Goal: Task Accomplishment & Management: Manage account settings

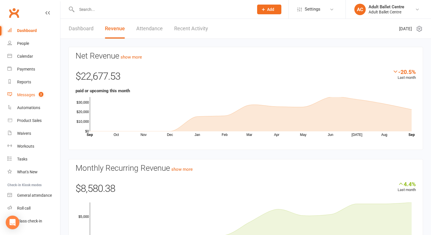
click at [43, 96] on span "2" at bounding box center [41, 94] width 5 height 5
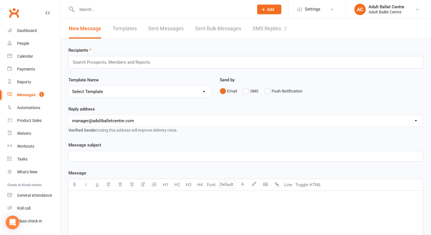
click at [264, 29] on link "SMS Replies 2" at bounding box center [270, 29] width 34 height 20
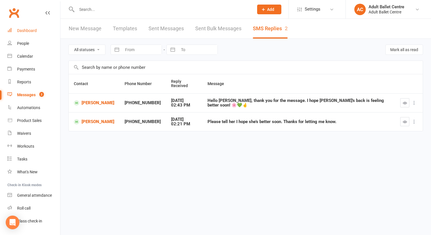
click at [27, 28] on div "Dashboard" at bounding box center [27, 30] width 20 height 5
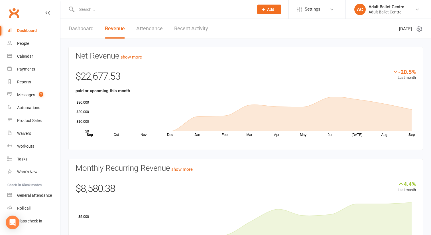
click at [183, 27] on link "Recent Activity" at bounding box center [191, 29] width 34 height 20
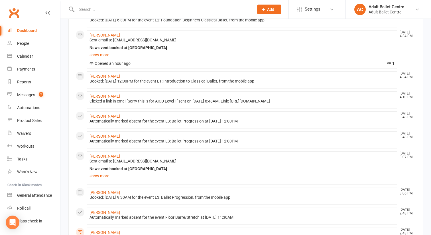
scroll to position [153, 0]
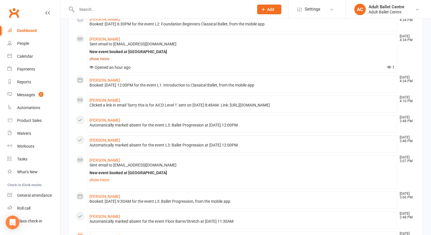
click at [102, 63] on link "show more" at bounding box center [241, 59] width 305 height 8
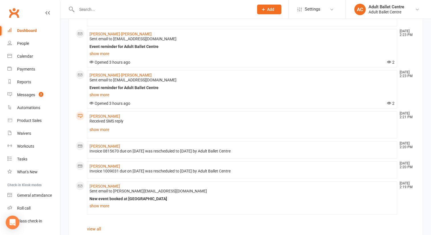
scroll to position [496, 0]
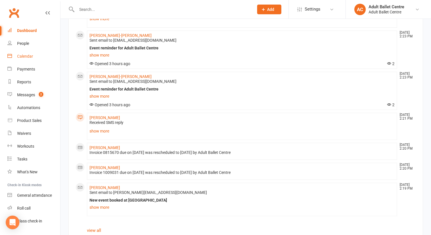
click at [25, 56] on div "Calendar" at bounding box center [25, 56] width 16 height 5
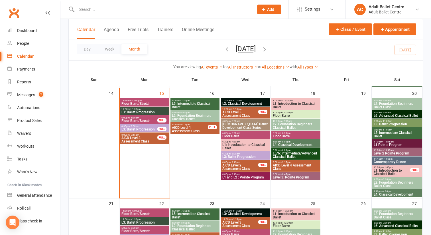
scroll to position [242, 0]
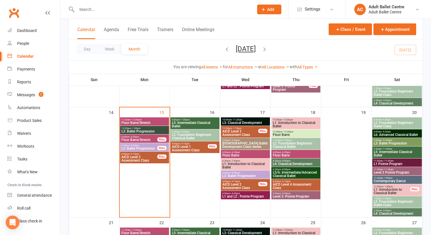
click at [127, 121] on span "Floor Barre/Stretch" at bounding box center [144, 122] width 47 height 3
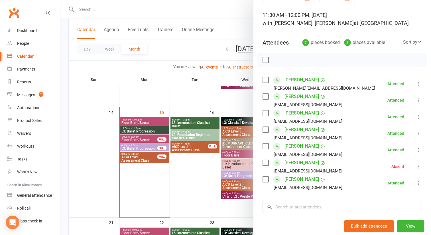
scroll to position [34, 0]
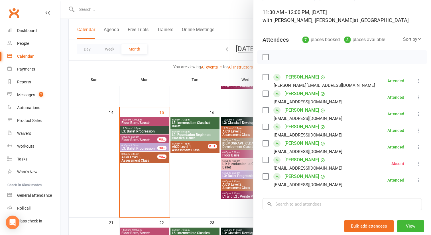
click at [417, 163] on icon at bounding box center [419, 163] width 6 height 6
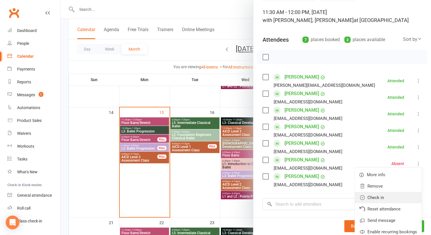
click at [392, 197] on link "Check in" at bounding box center [388, 197] width 67 height 11
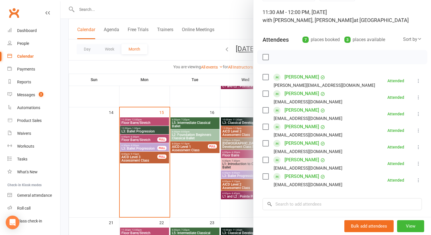
scroll to position [251, 0]
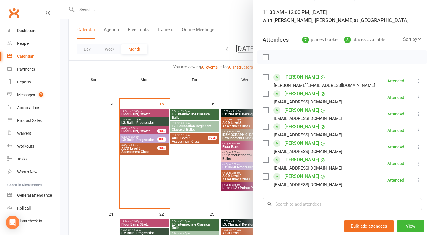
click at [135, 123] on div at bounding box center [245, 117] width 370 height 235
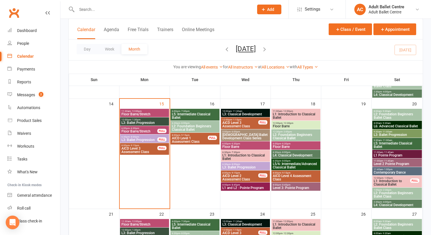
click at [135, 123] on span "L3: Ballet Progression" at bounding box center [144, 122] width 47 height 3
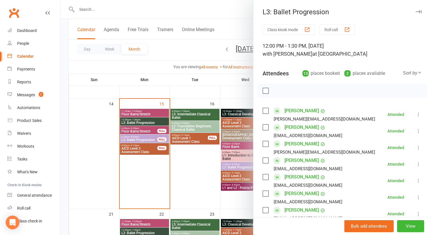
click at [188, 178] on div at bounding box center [245, 117] width 370 height 235
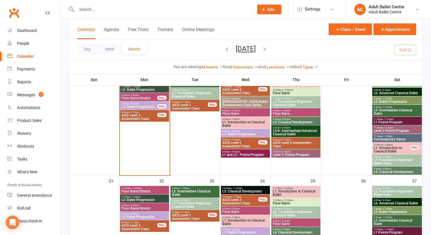
scroll to position [284, 0]
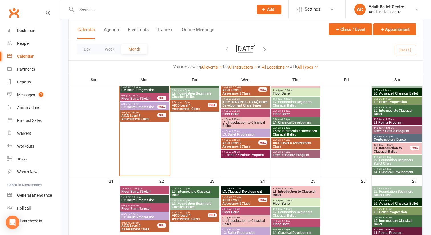
click at [381, 140] on span "Contemporary Dance" at bounding box center [396, 139] width 47 height 3
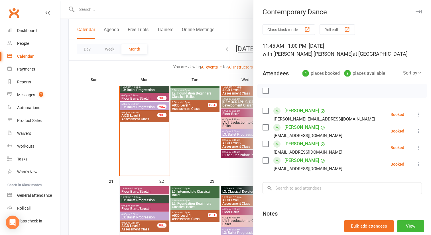
click at [239, 170] on div at bounding box center [245, 117] width 370 height 235
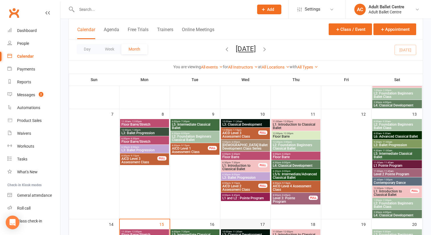
scroll to position [123, 0]
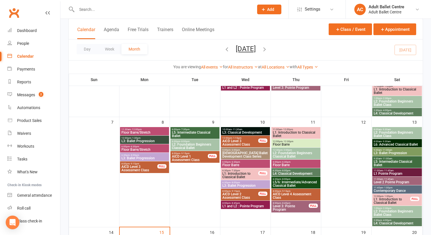
click at [384, 190] on span "Contemporary Dance" at bounding box center [396, 190] width 47 height 3
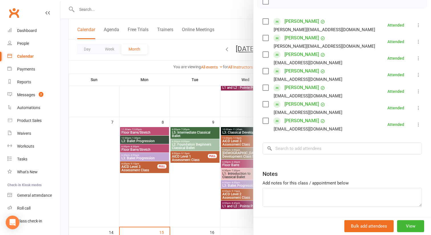
scroll to position [107, 0]
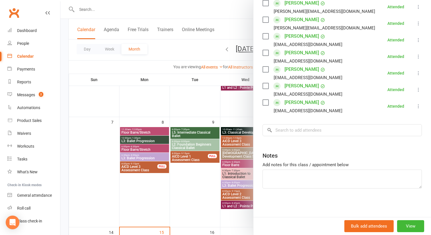
click at [197, 181] on div at bounding box center [245, 117] width 370 height 235
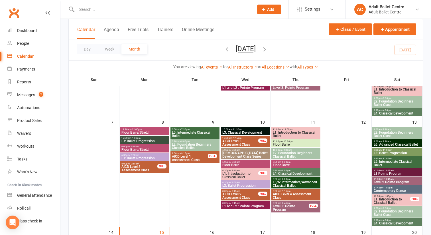
click at [152, 138] on span "12:00pm - 1:30pm" at bounding box center [144, 138] width 47 height 3
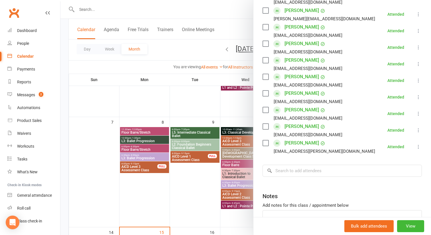
scroll to position [104, 0]
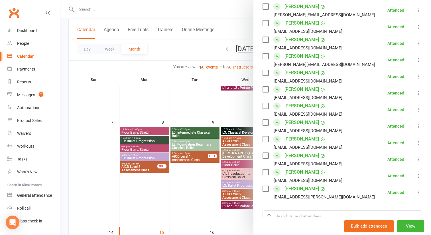
click at [140, 133] on div at bounding box center [245, 117] width 370 height 235
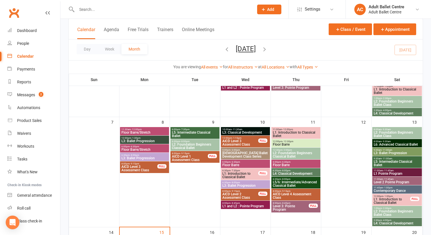
click at [140, 133] on span "Floor Barre/Stretch" at bounding box center [144, 132] width 47 height 3
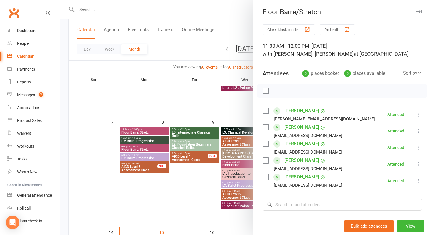
click at [152, 184] on div at bounding box center [245, 117] width 370 height 235
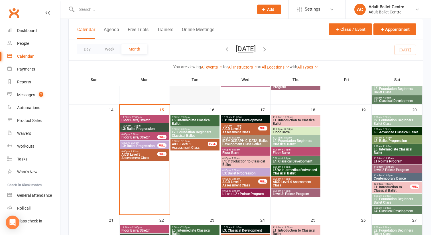
scroll to position [245, 0]
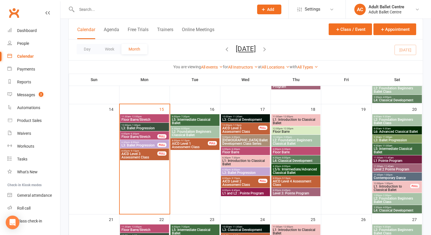
click at [384, 187] on span "L1: Introduction to Classical Ballet" at bounding box center [391, 187] width 37 height 7
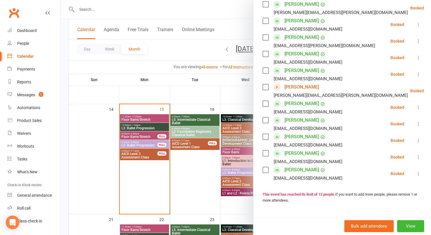
scroll to position [123, 0]
click at [408, 226] on button "View" at bounding box center [410, 226] width 27 height 12
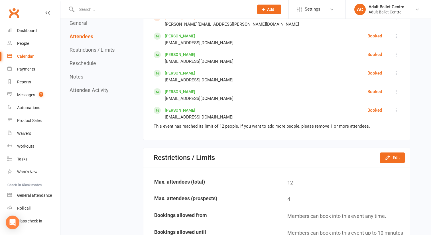
scroll to position [496, 0]
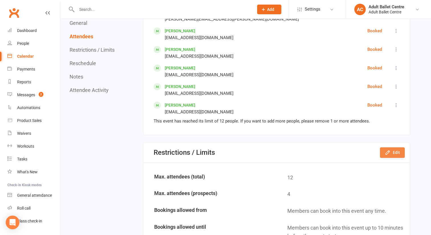
click at [392, 154] on button "Edit" at bounding box center [392, 152] width 25 height 10
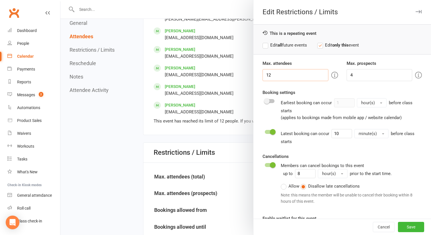
click at [276, 79] on input "12" at bounding box center [295, 75] width 66 height 12
type input "15"
click at [406, 226] on button "Save" at bounding box center [411, 226] width 26 height 10
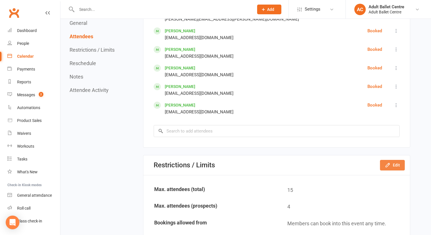
click at [384, 166] on button "Edit" at bounding box center [392, 165] width 25 height 10
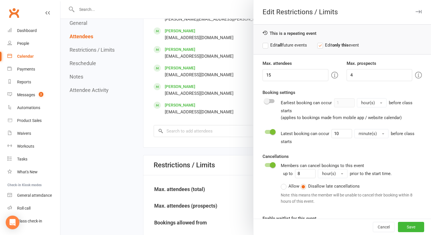
click at [129, 155] on div at bounding box center [245, 117] width 370 height 235
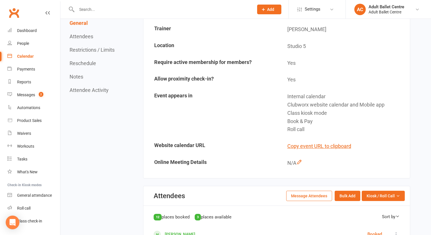
scroll to position [161, 0]
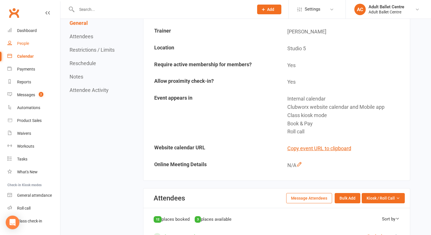
click at [23, 43] on div "People" at bounding box center [23, 43] width 12 height 5
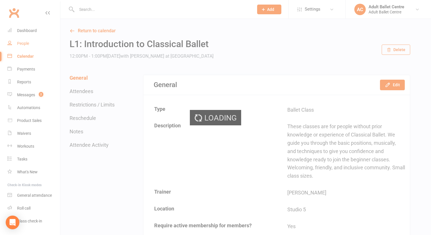
select select "100"
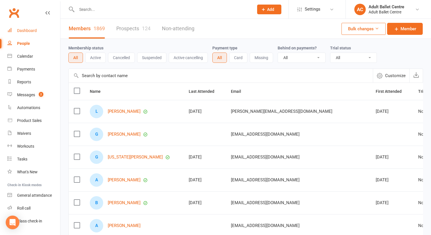
click at [29, 32] on div "Dashboard" at bounding box center [27, 30] width 20 height 5
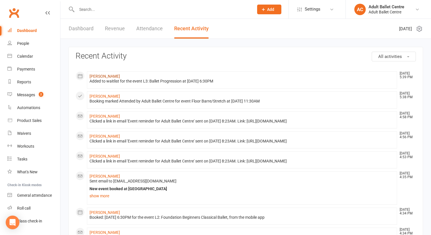
click at [107, 76] on link "Grace Miano" at bounding box center [104, 76] width 30 height 5
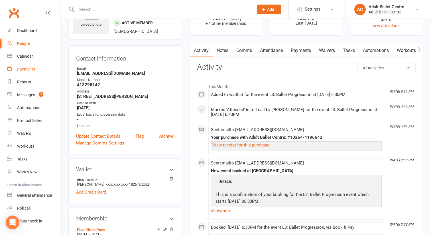
scroll to position [34, 0]
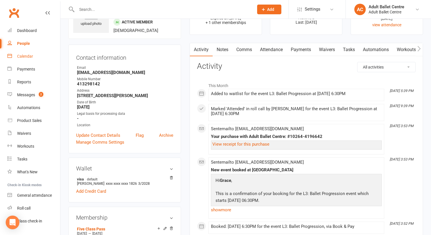
click at [25, 58] on div "Calendar" at bounding box center [25, 56] width 16 height 5
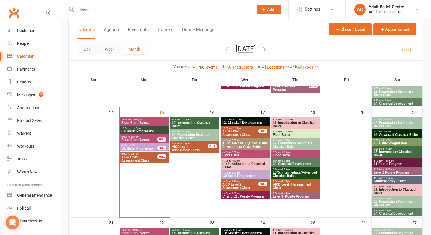
scroll to position [246, 0]
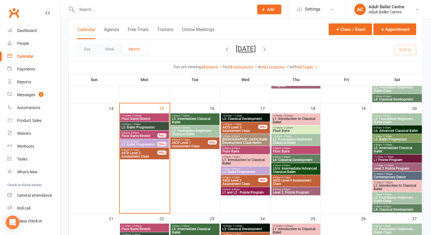
click at [135, 143] on span "L3: Ballet Progression" at bounding box center [139, 143] width 36 height 3
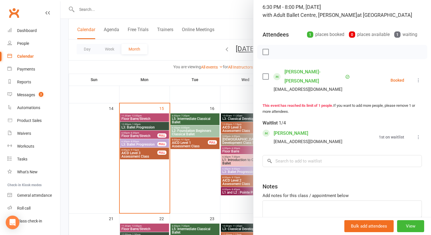
scroll to position [60, 0]
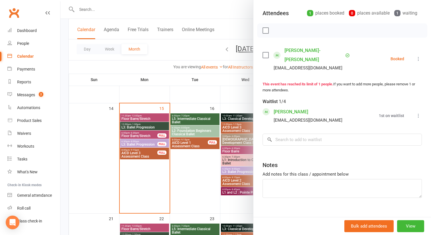
click at [418, 113] on icon at bounding box center [419, 116] width 6 height 6
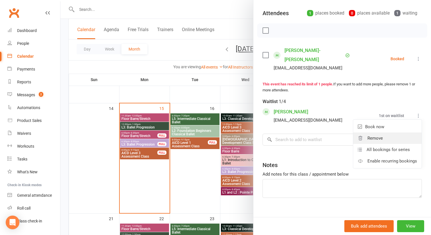
click at [404, 132] on link "Remove" at bounding box center [387, 137] width 68 height 11
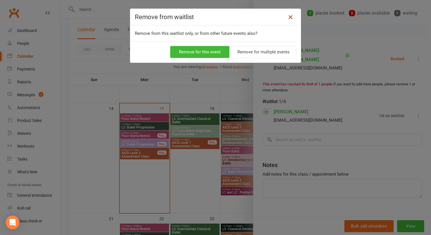
click at [291, 16] on icon at bounding box center [290, 17] width 7 height 7
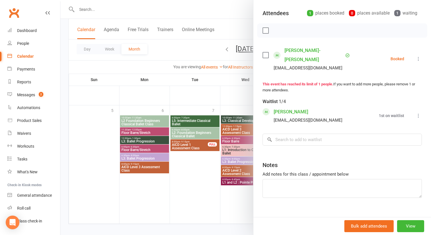
scroll to position [612, 0]
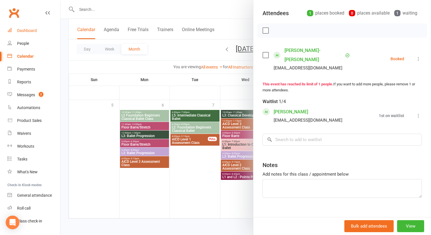
click at [30, 32] on div "Dashboard" at bounding box center [27, 30] width 20 height 5
